Goal: Task Accomplishment & Management: Manage account settings

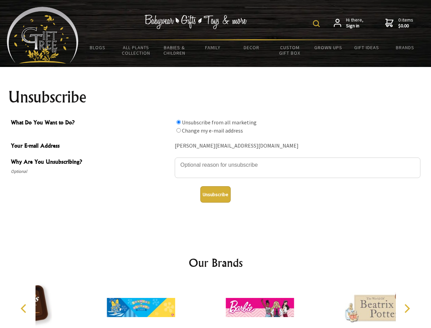
click at [318, 24] on img at bounding box center [316, 23] width 7 height 7
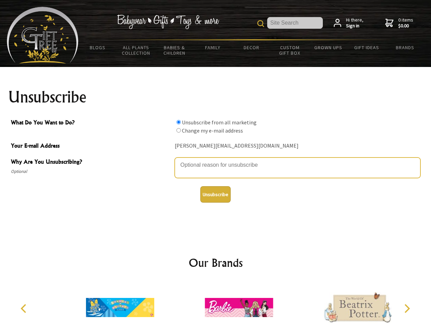
click at [216, 160] on textarea "Why Are You Unsubscribing?" at bounding box center [298, 167] width 246 height 20
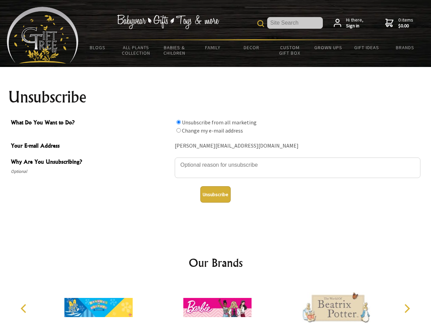
click at [179, 122] on input "What Do You Want to Do?" at bounding box center [179, 122] width 4 height 4
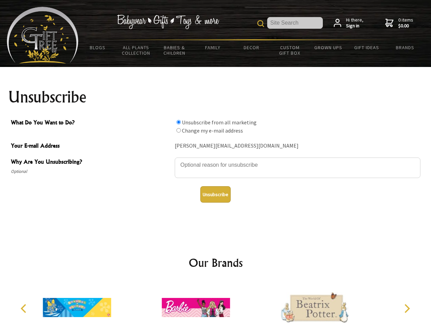
click at [179, 130] on input "What Do You Want to Do?" at bounding box center [179, 130] width 4 height 4
radio input "true"
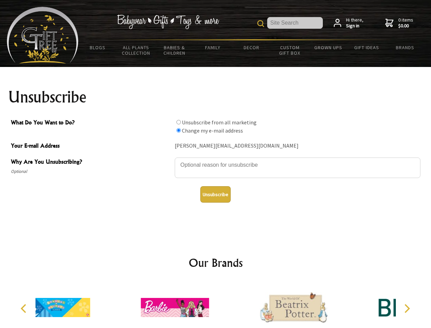
click at [215, 194] on button "Unsubscribe" at bounding box center [215, 194] width 30 height 16
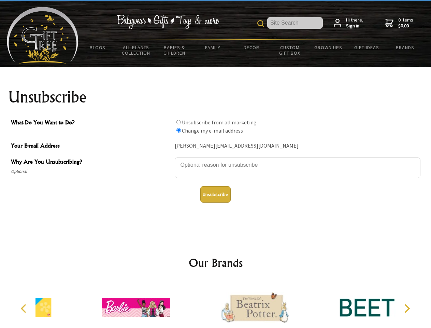
click at [216, 305] on div at bounding box center [255, 308] width 119 height 53
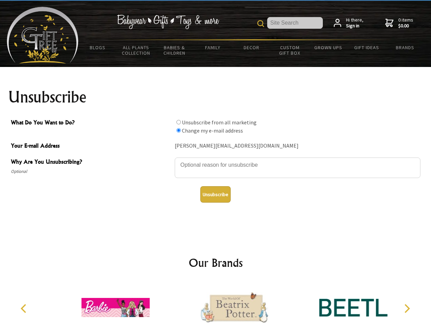
click at [25, 308] on icon "Previous" at bounding box center [24, 308] width 9 height 9
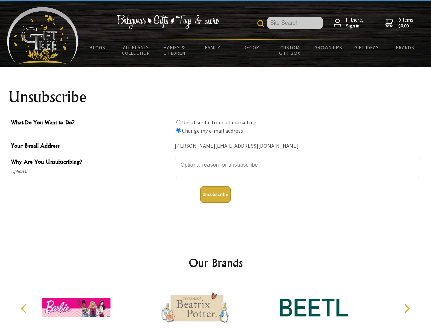
click at [407, 308] on icon "Next" at bounding box center [406, 308] width 9 height 9
